Goal: Information Seeking & Learning: Learn about a topic

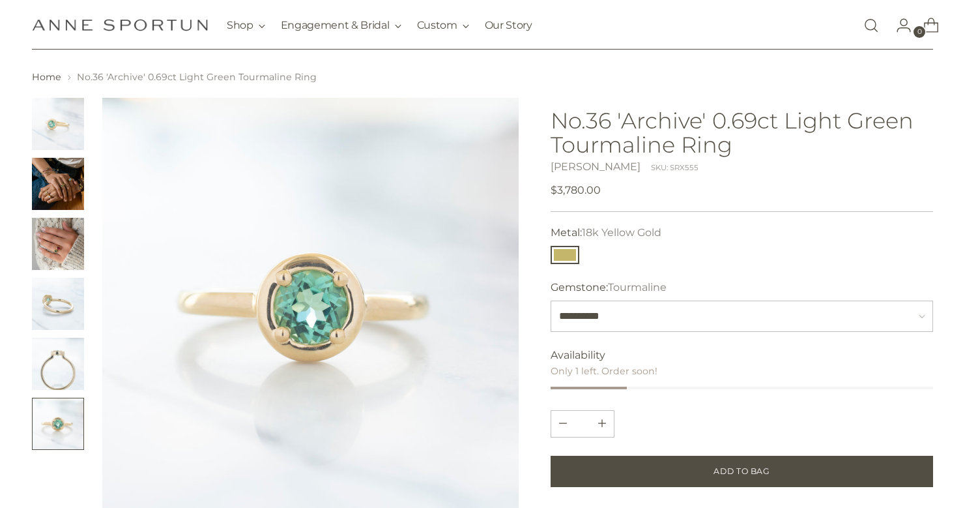
scroll to position [22, 0]
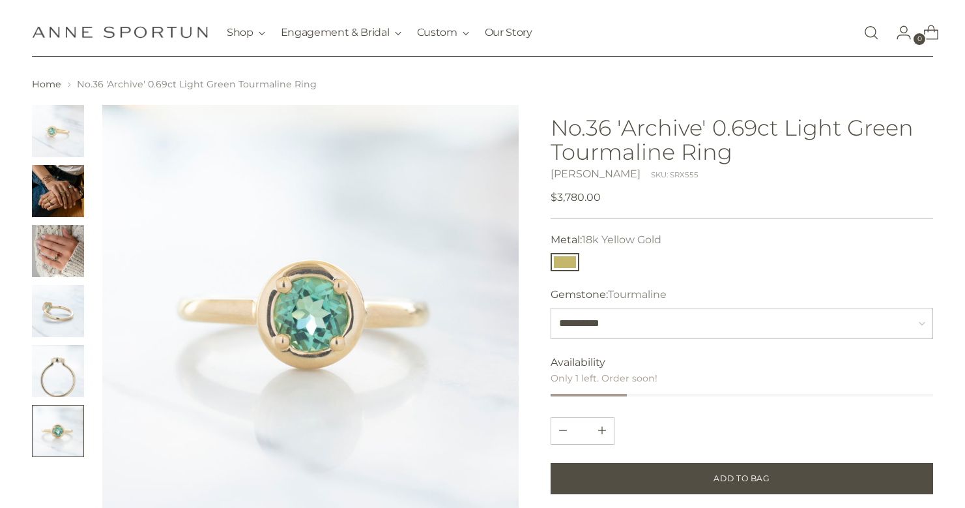
drag, startPoint x: 969, startPoint y: 133, endPoint x: 963, endPoint y: 140, distance: 9.7
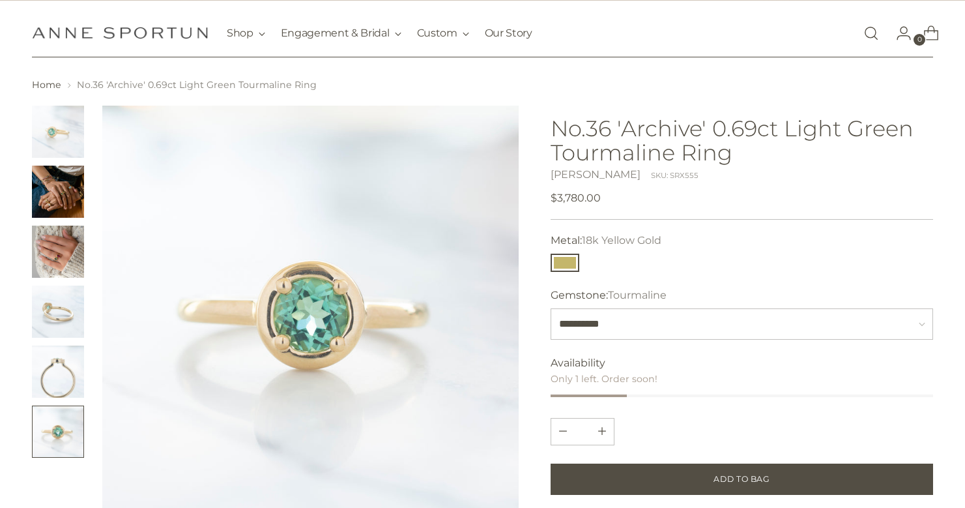
click at [64, 274] on img "Change image to image 3" at bounding box center [58, 251] width 52 height 52
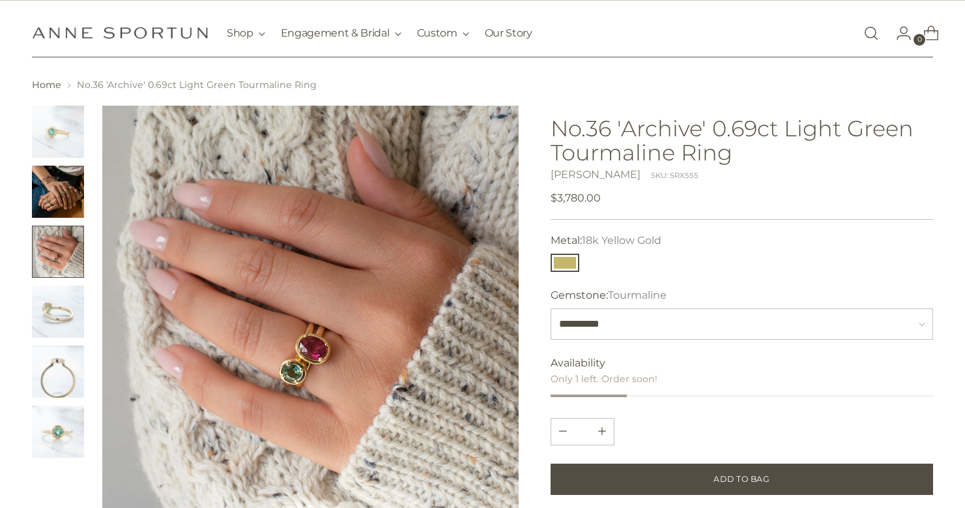
click at [64, 305] on img "Change image to image 4" at bounding box center [58, 311] width 52 height 52
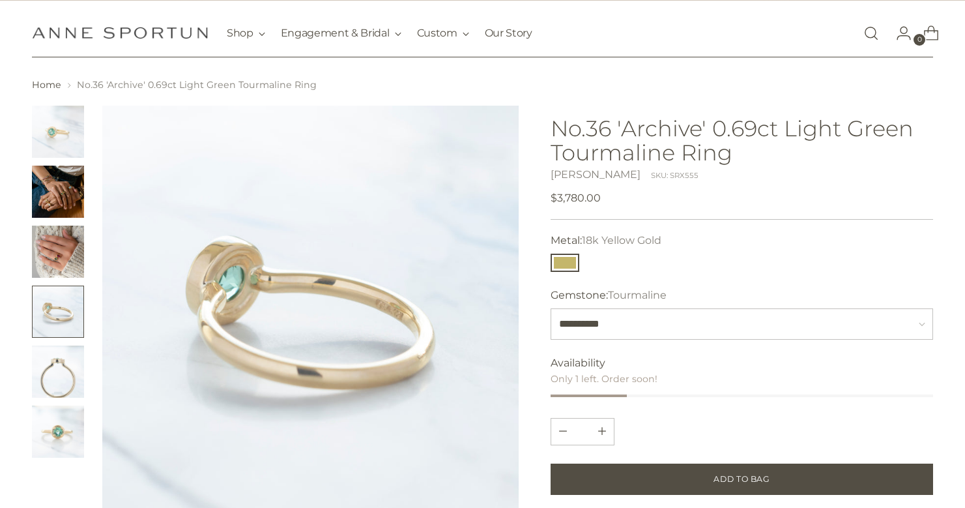
click at [64, 367] on img "Change image to image 5" at bounding box center [58, 371] width 52 height 52
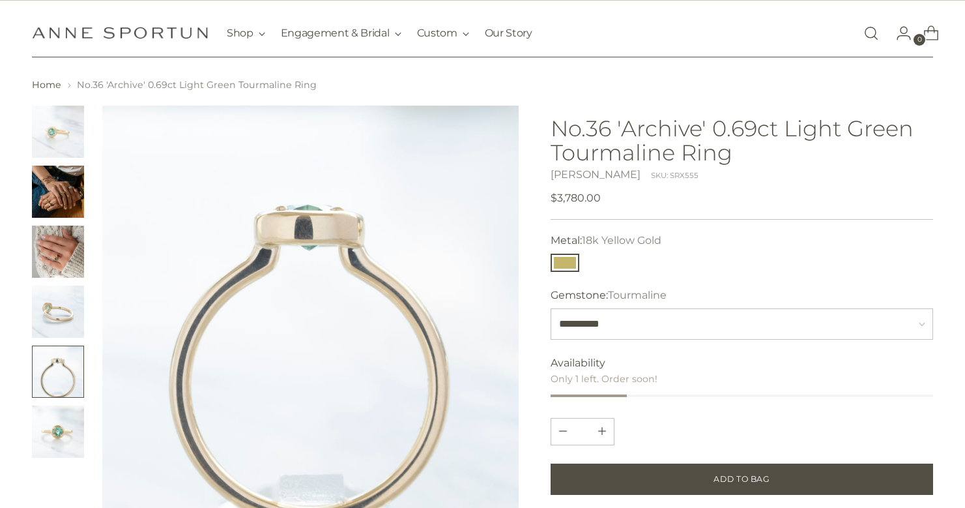
click at [68, 421] on img "Change image to image 6" at bounding box center [58, 431] width 52 height 52
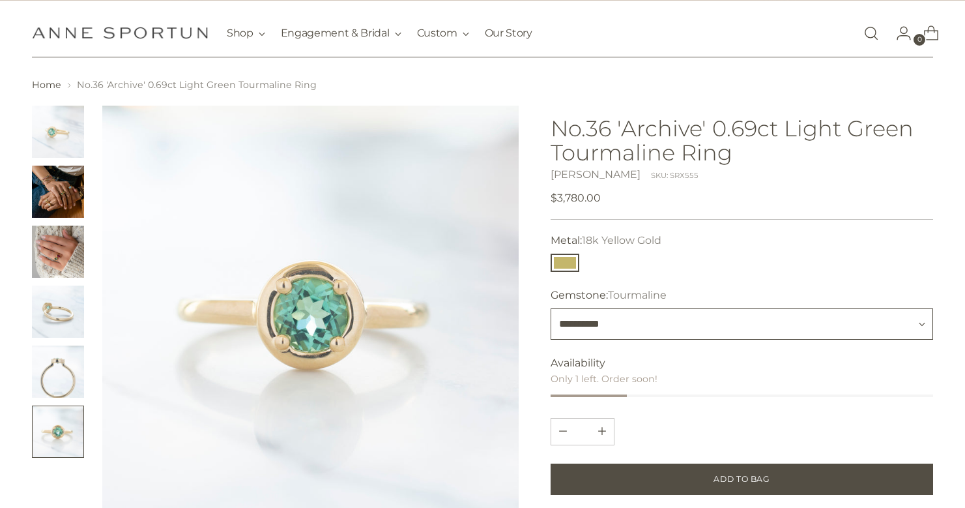
click at [642, 328] on select "**********" at bounding box center [742, 323] width 382 height 31
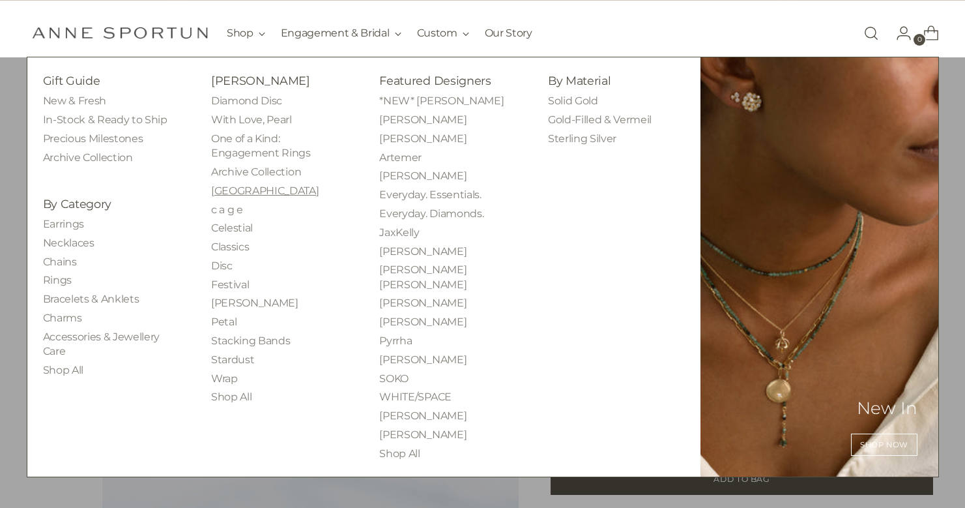
click at [240, 195] on link "[GEOGRAPHIC_DATA]" at bounding box center [265, 190] width 108 height 12
